Goal: Task Accomplishment & Management: Use online tool/utility

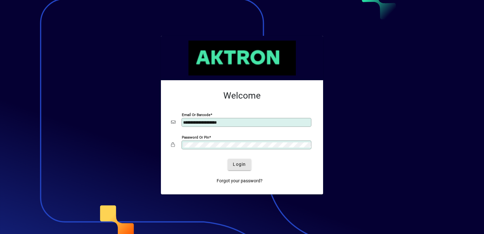
click at [239, 166] on span "Login" at bounding box center [239, 164] width 13 height 7
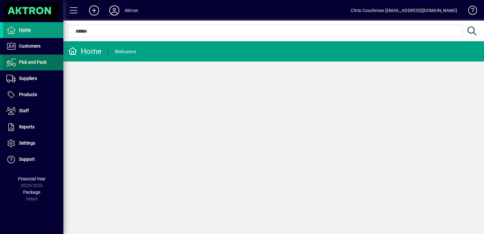
click at [27, 62] on span "Pick and Pack" at bounding box center [33, 62] width 28 height 5
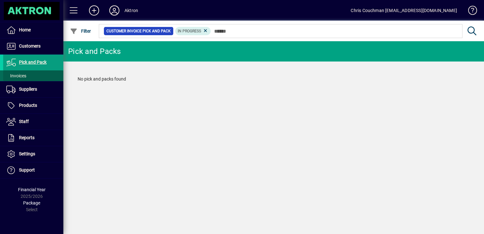
click at [30, 75] on span at bounding box center [33, 75] width 60 height 15
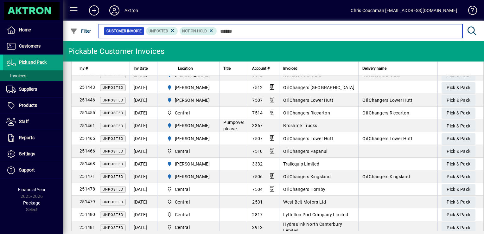
scroll to position [71, 0]
